Goal: Check status: Check status

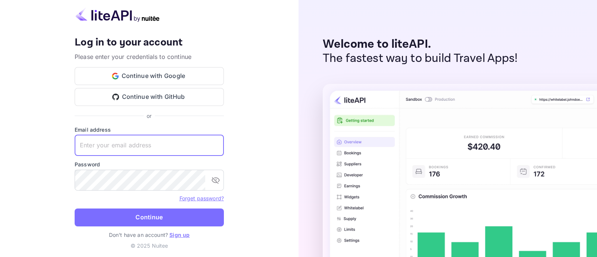
click at [219, 144] on input "text" at bounding box center [149, 145] width 149 height 21
type input "[EMAIL_ADDRESS][DOMAIN_NAME]"
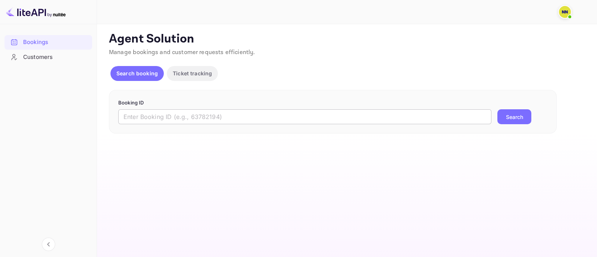
drag, startPoint x: 221, startPoint y: 116, endPoint x: 237, endPoint y: 118, distance: 16.3
click at [222, 118] on input "text" at bounding box center [304, 116] width 373 height 15
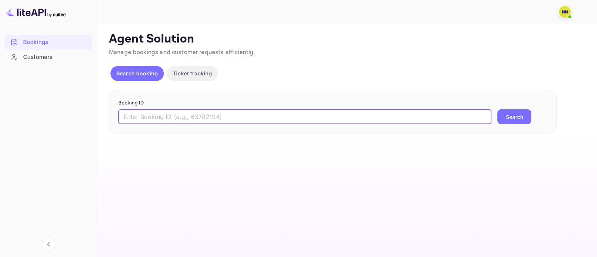
paste input "8895840"
type input "8895840"
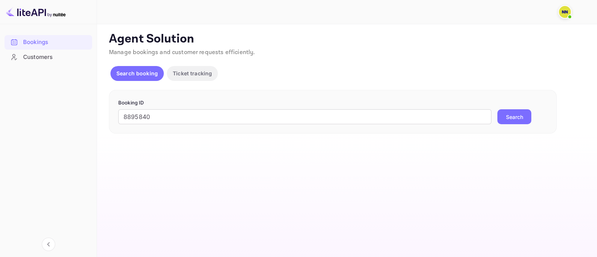
click at [518, 116] on button "Search" at bounding box center [514, 116] width 34 height 15
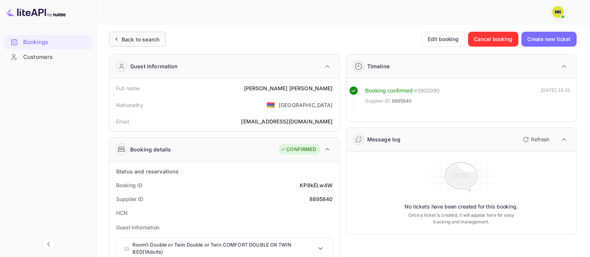
click at [146, 40] on div "Back to search" at bounding box center [141, 39] width 38 height 8
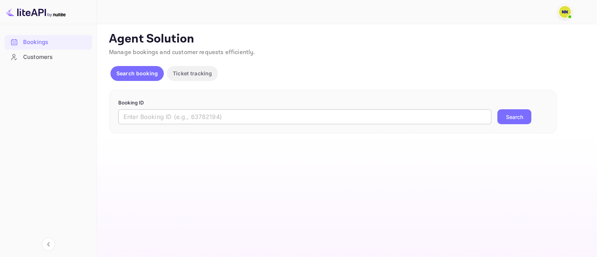
drag, startPoint x: 146, startPoint y: 117, endPoint x: 173, endPoint y: 124, distance: 28.0
click at [149, 119] on input "text" at bounding box center [304, 116] width 373 height 15
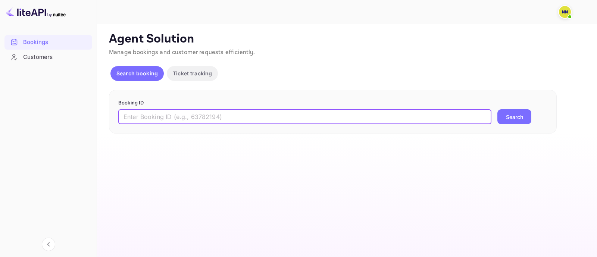
paste input "8928919"
type input "8928919"
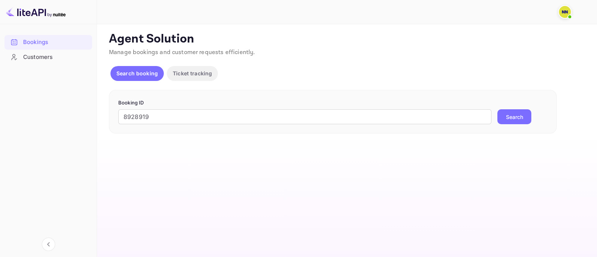
click at [522, 120] on button "Search" at bounding box center [514, 116] width 34 height 15
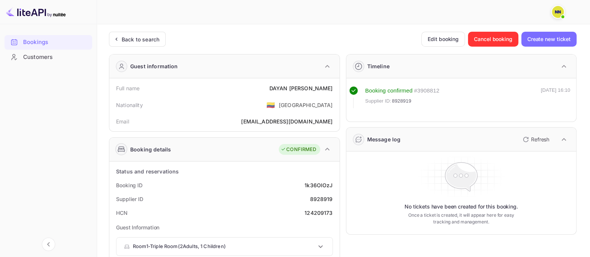
click at [335, 213] on div "HCN 124209173" at bounding box center [224, 213] width 224 height 14
click at [323, 210] on div "124209173" at bounding box center [318, 213] width 28 height 8
drag, startPoint x: 323, startPoint y: 210, endPoint x: 337, endPoint y: 104, distance: 106.8
click at [323, 209] on div "124209173" at bounding box center [318, 213] width 28 height 8
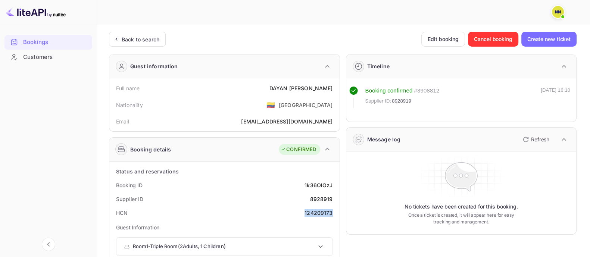
copy div "124209173"
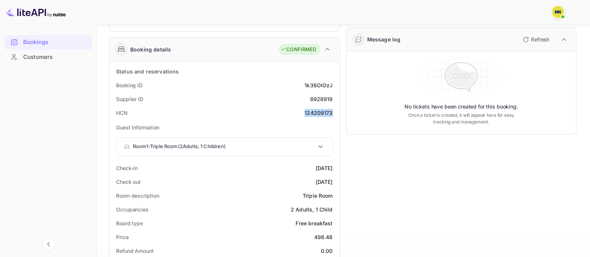
scroll to position [46, 0]
